Goal: Navigation & Orientation: Find specific page/section

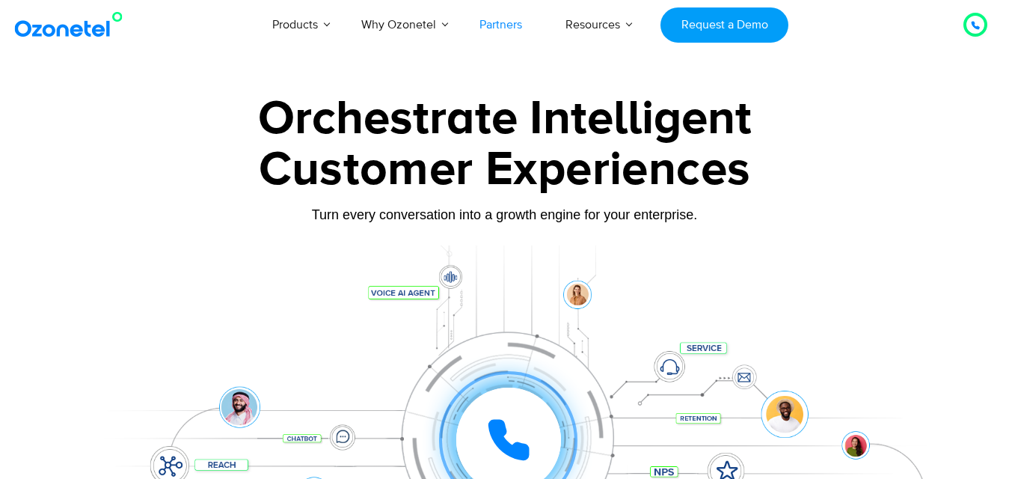
click at [500, 22] on link "Partners" at bounding box center [501, 24] width 86 height 49
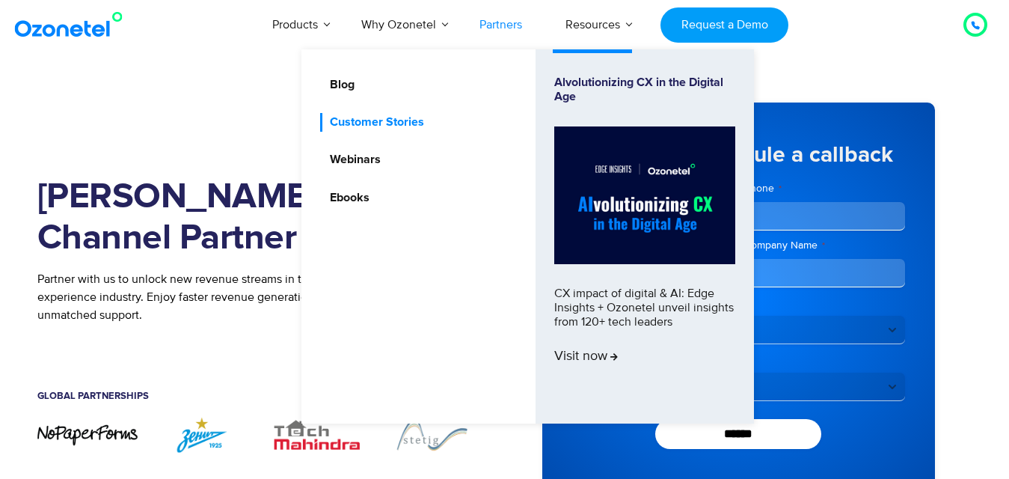
click at [355, 118] on link "Customer Stories" at bounding box center [373, 122] width 106 height 19
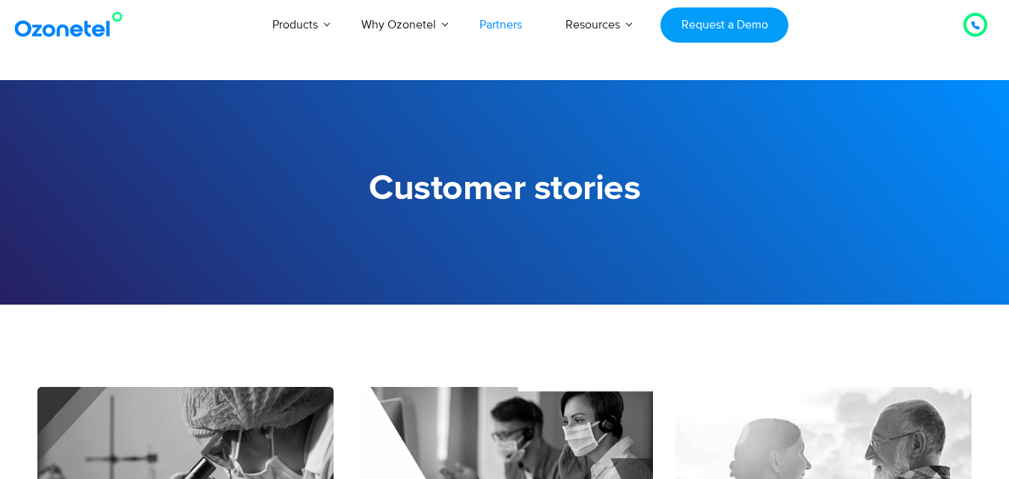
click at [521, 22] on link "Partners" at bounding box center [501, 24] width 86 height 49
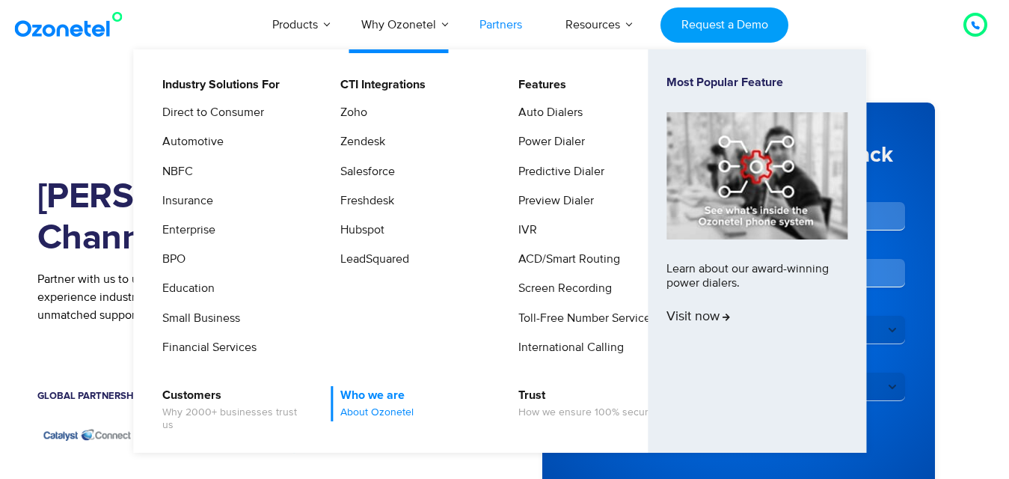
click at [387, 411] on span "About Ozonetel" at bounding box center [376, 412] width 73 height 13
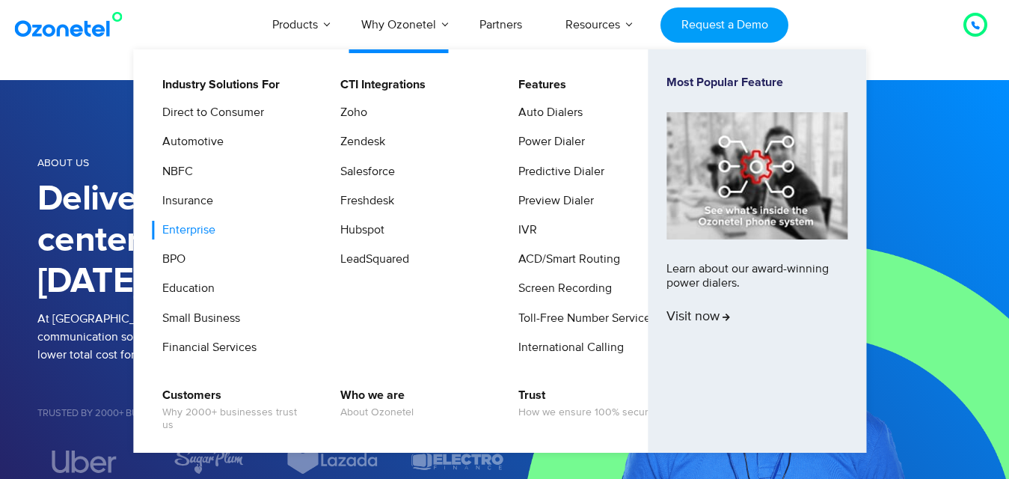
click at [171, 230] on link "Enterprise" at bounding box center [185, 230] width 65 height 19
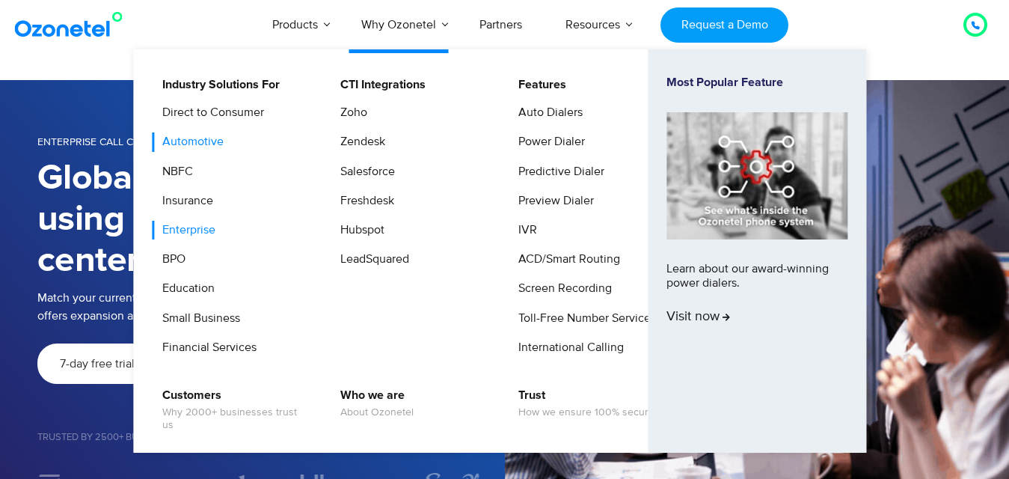
click at [188, 144] on link "Automotive" at bounding box center [189, 141] width 73 height 19
